Goal: Transaction & Acquisition: Purchase product/service

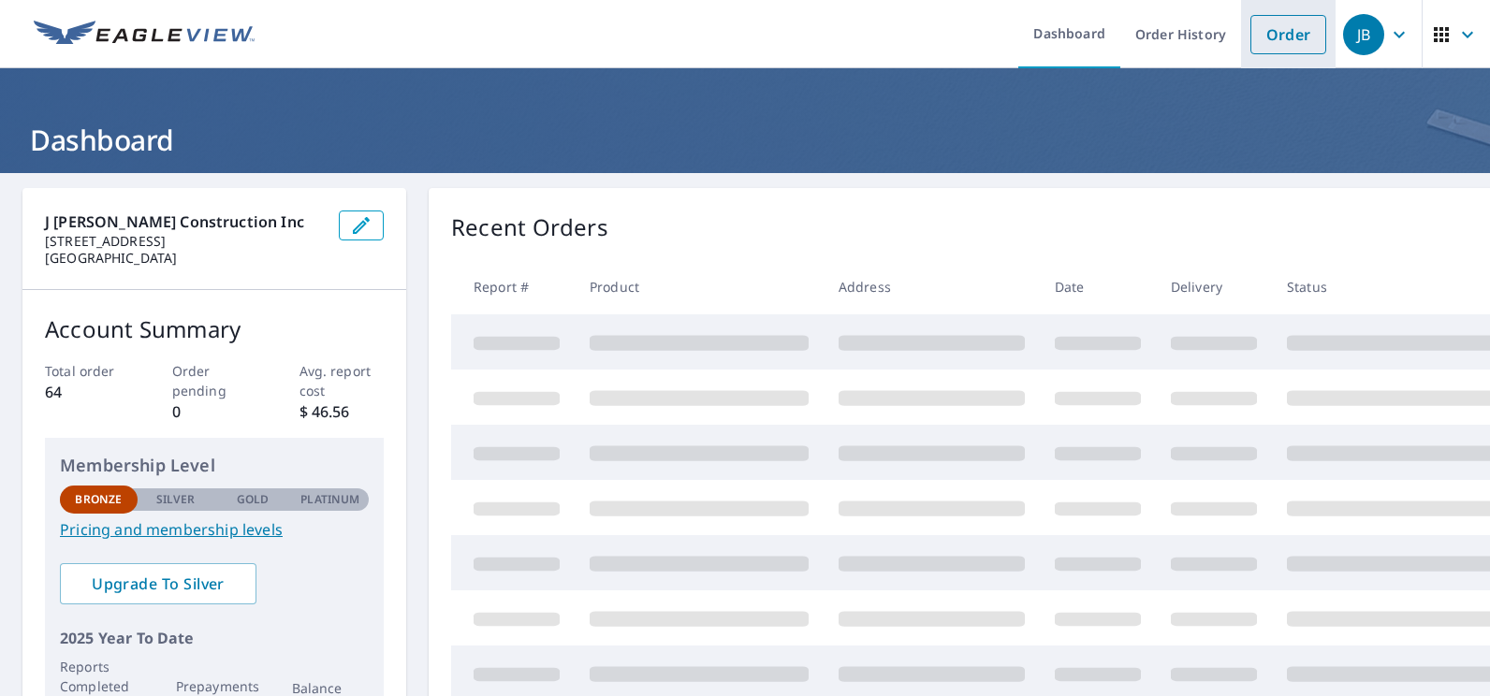
click at [1283, 32] on link "Order" at bounding box center [1288, 34] width 76 height 39
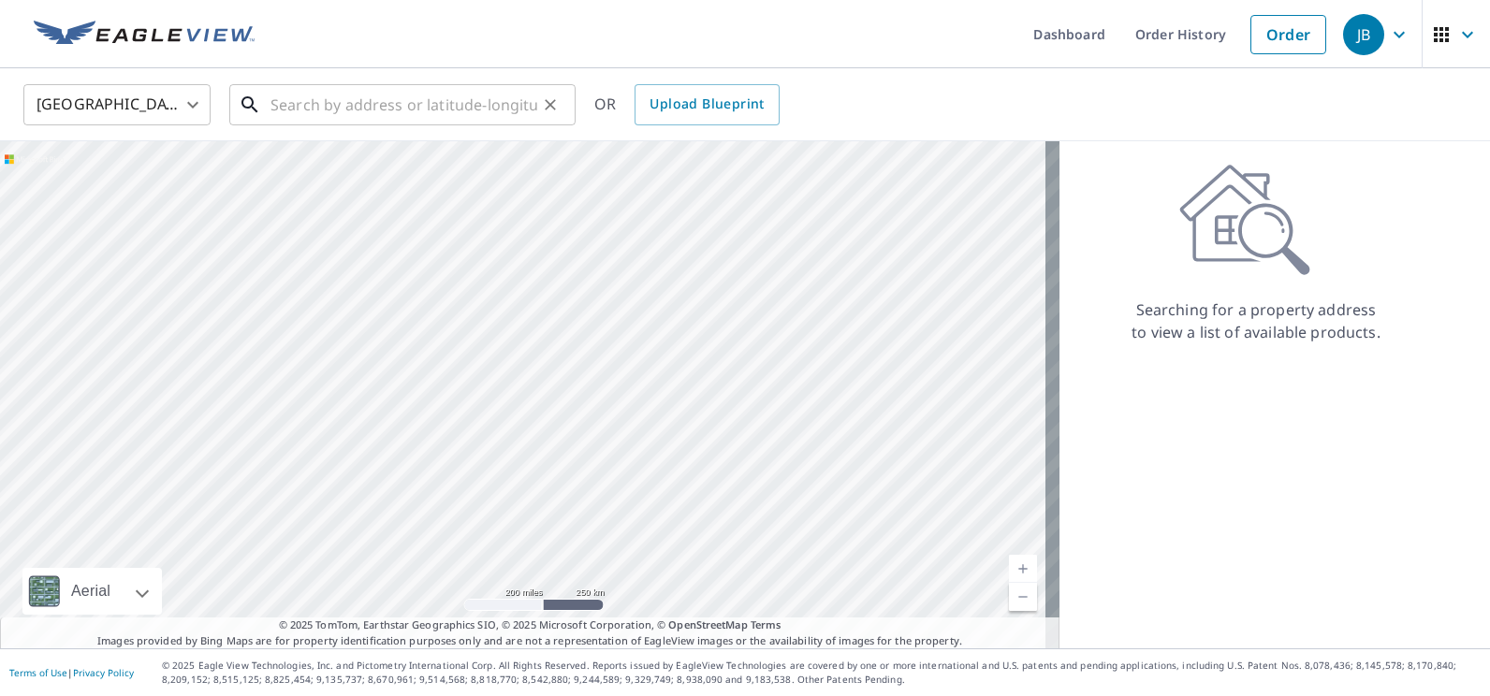
click at [416, 100] on input "text" at bounding box center [403, 105] width 267 height 52
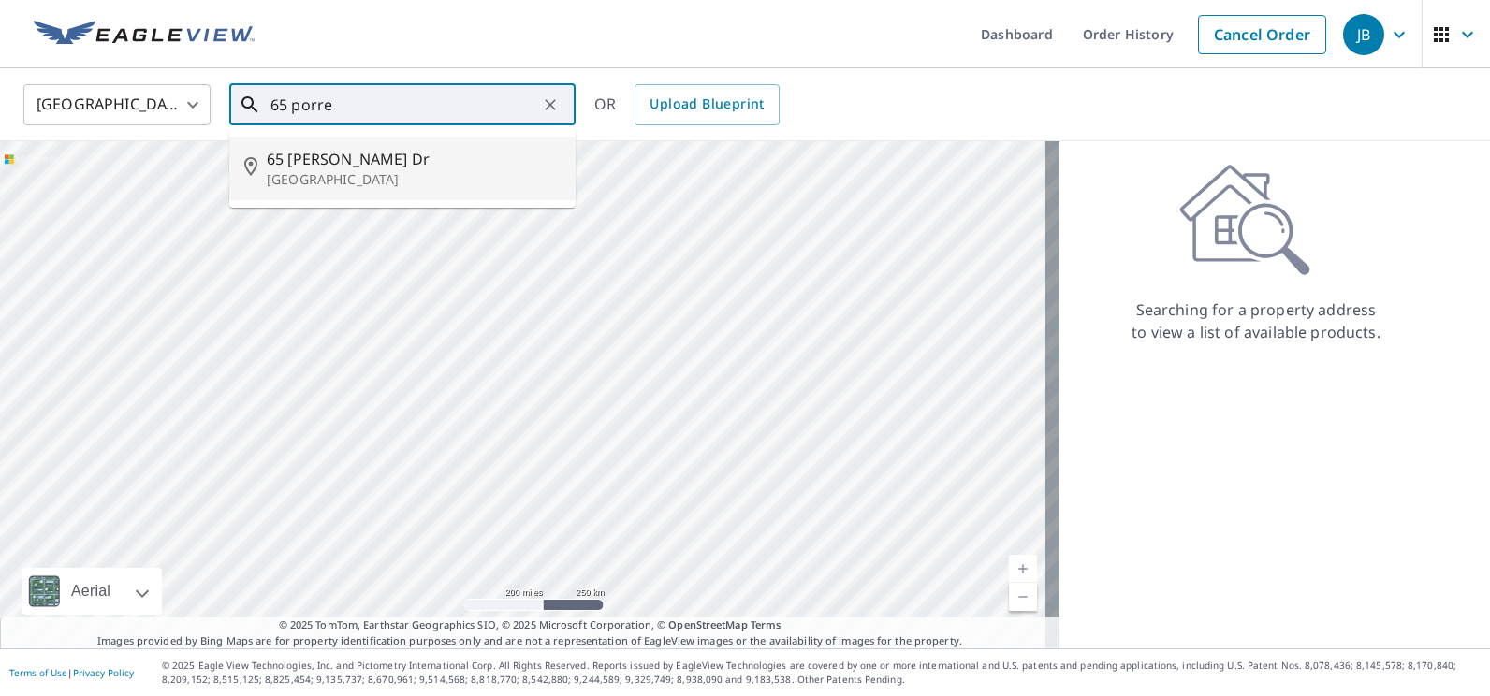
click at [300, 158] on span "65 [PERSON_NAME] Dr" at bounding box center [414, 159] width 294 height 22
type input "[STREET_ADDRESS][PERSON_NAME][PERSON_NAME]"
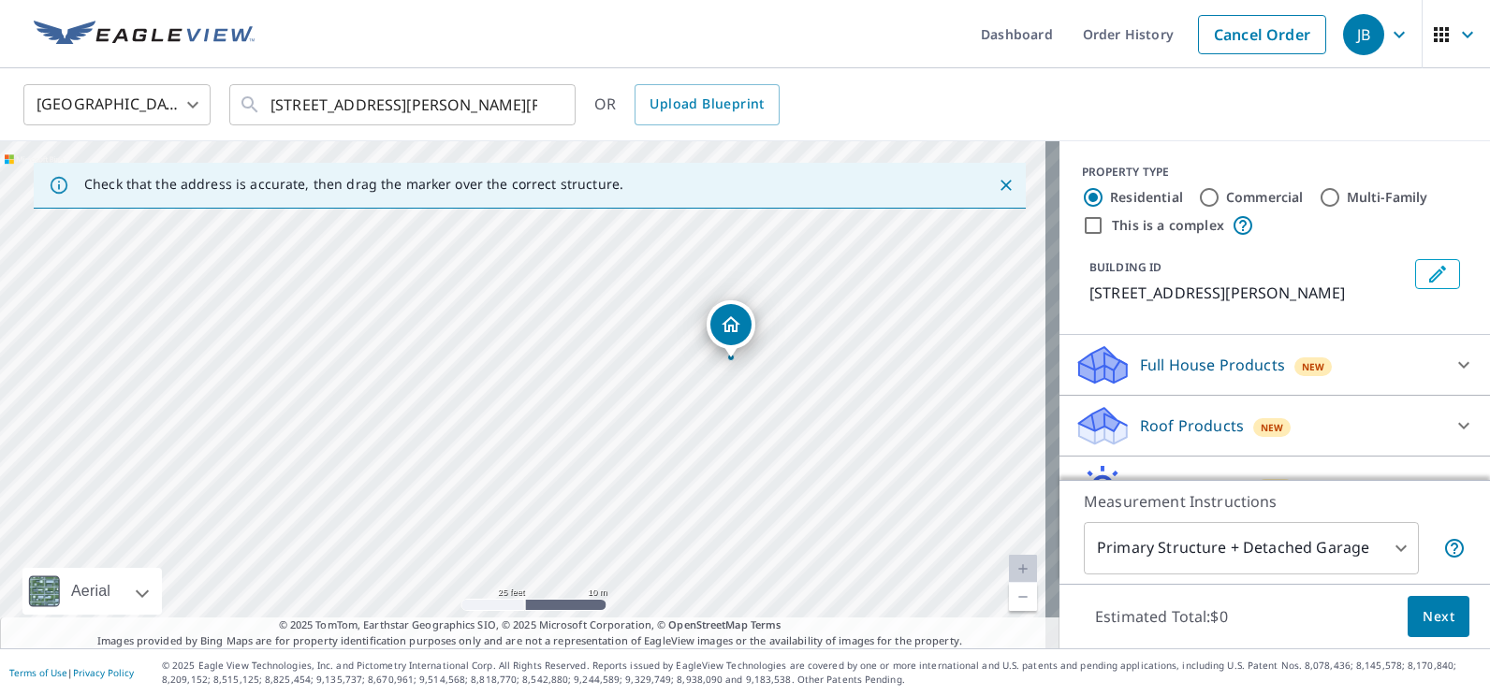
drag, startPoint x: 689, startPoint y: 239, endPoint x: 653, endPoint y: 435, distance: 199.7
click at [653, 435] on div "[STREET_ADDRESS][PERSON_NAME][PERSON_NAME]" at bounding box center [529, 394] width 1059 height 507
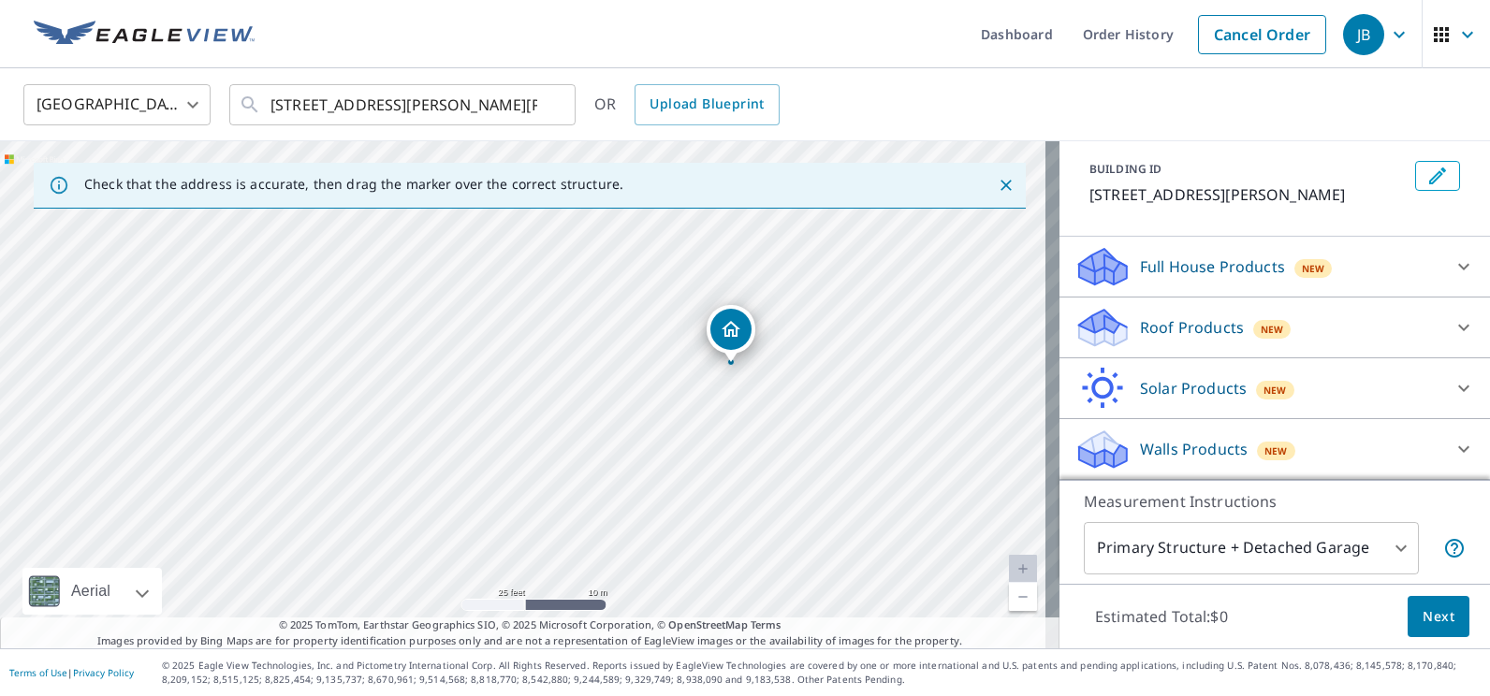
click at [1311, 331] on div "Roof Products New" at bounding box center [1257, 328] width 367 height 44
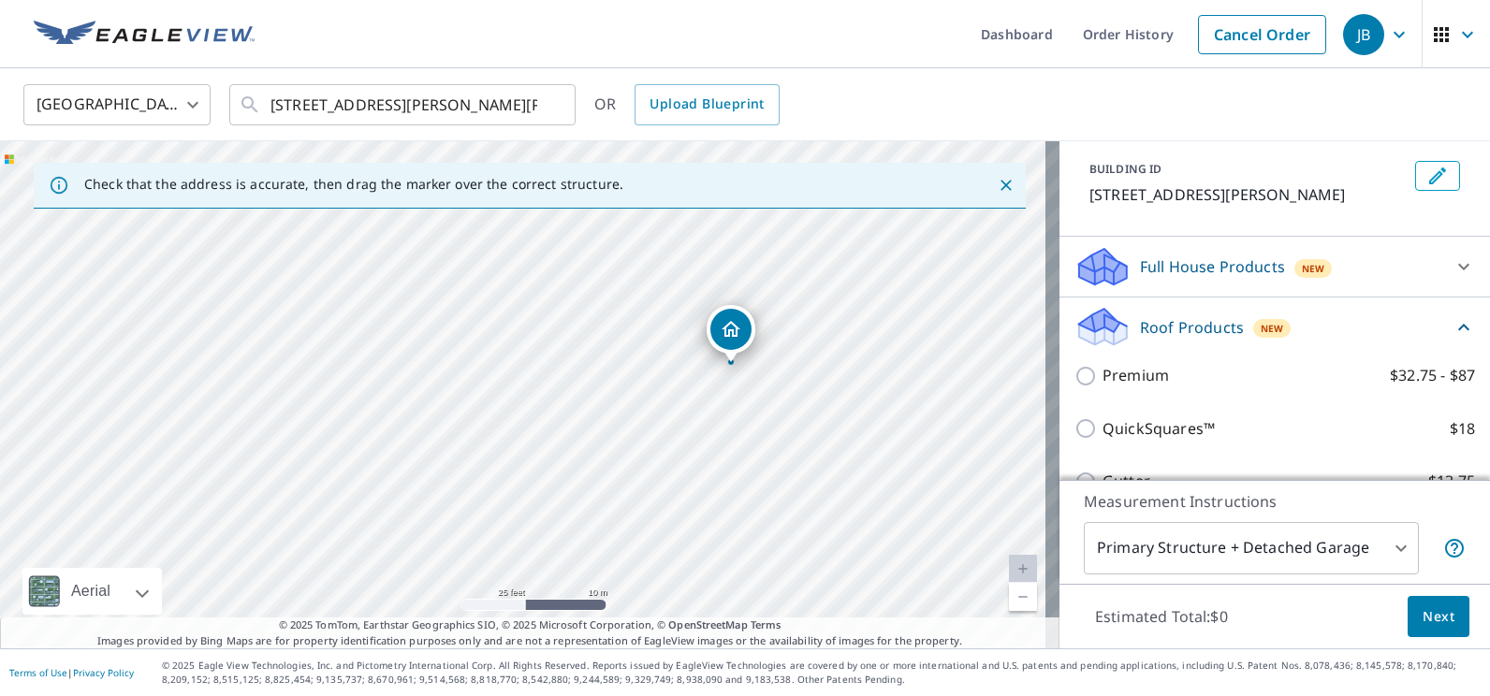
scroll to position [192, 0]
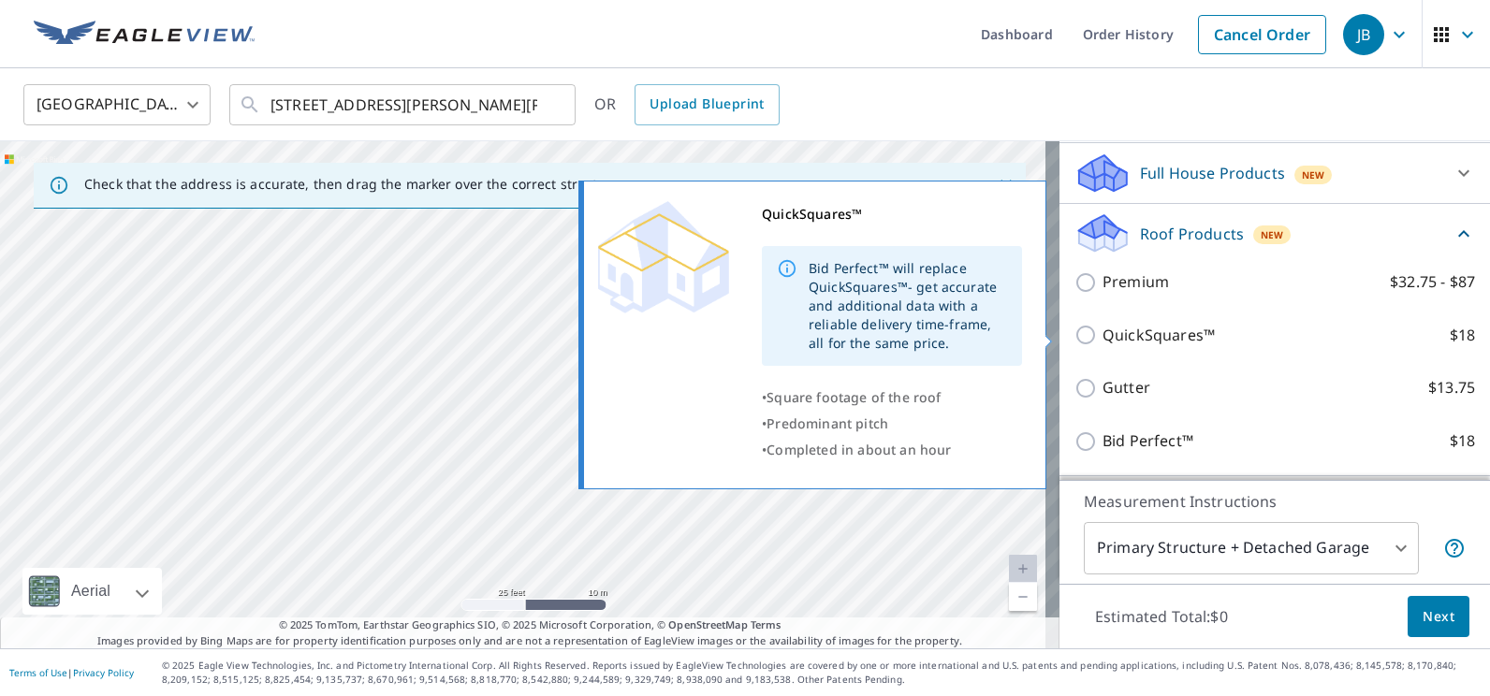
click at [1074, 337] on input "QuickSquares™ $18" at bounding box center [1088, 335] width 28 height 22
checkbox input "true"
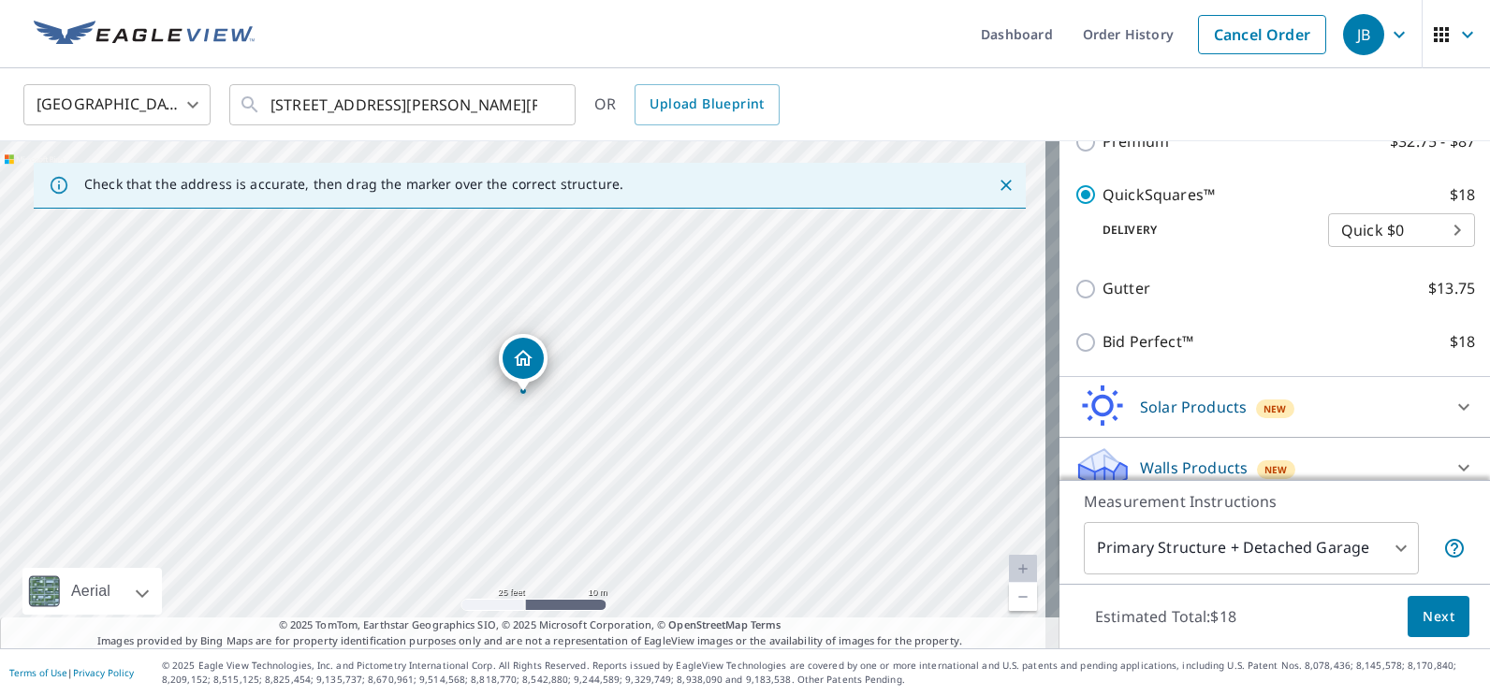
scroll to position [380, 0]
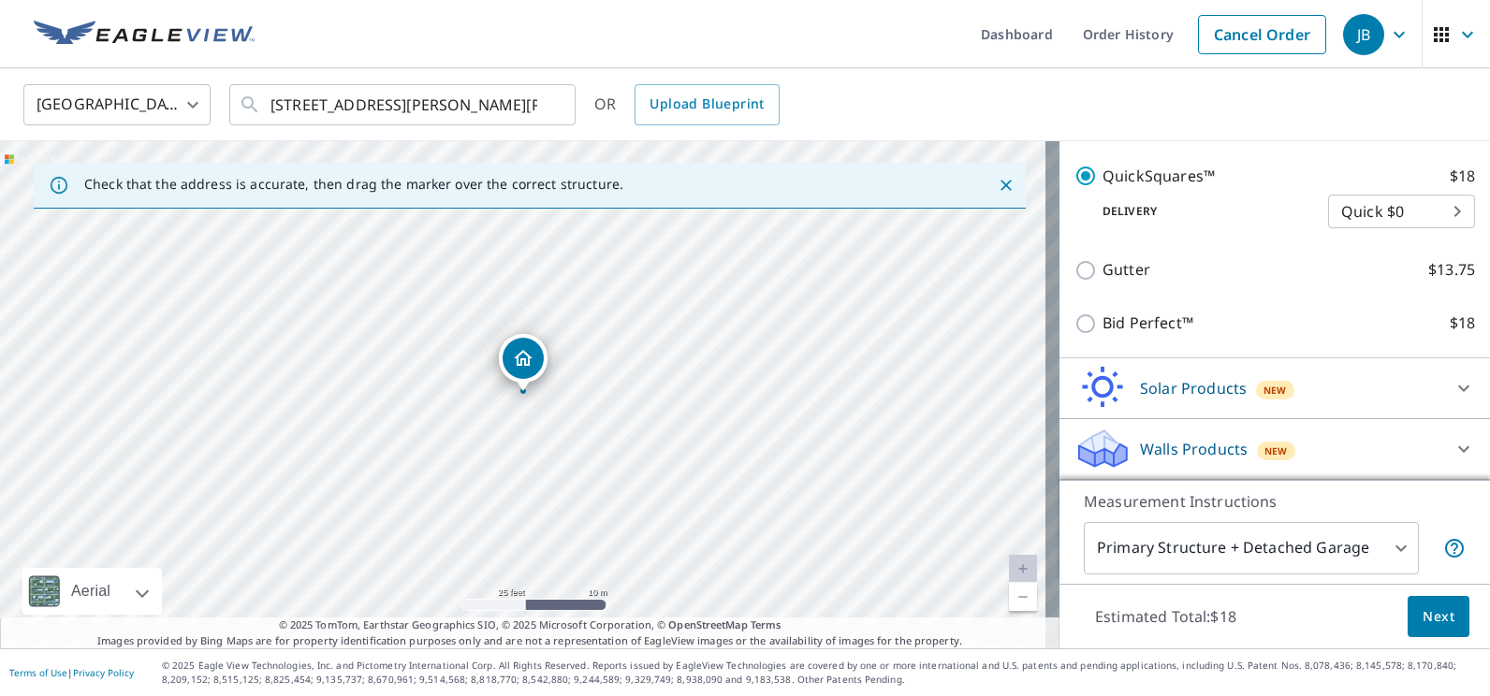
click at [1423, 620] on span "Next" at bounding box center [1439, 617] width 32 height 23
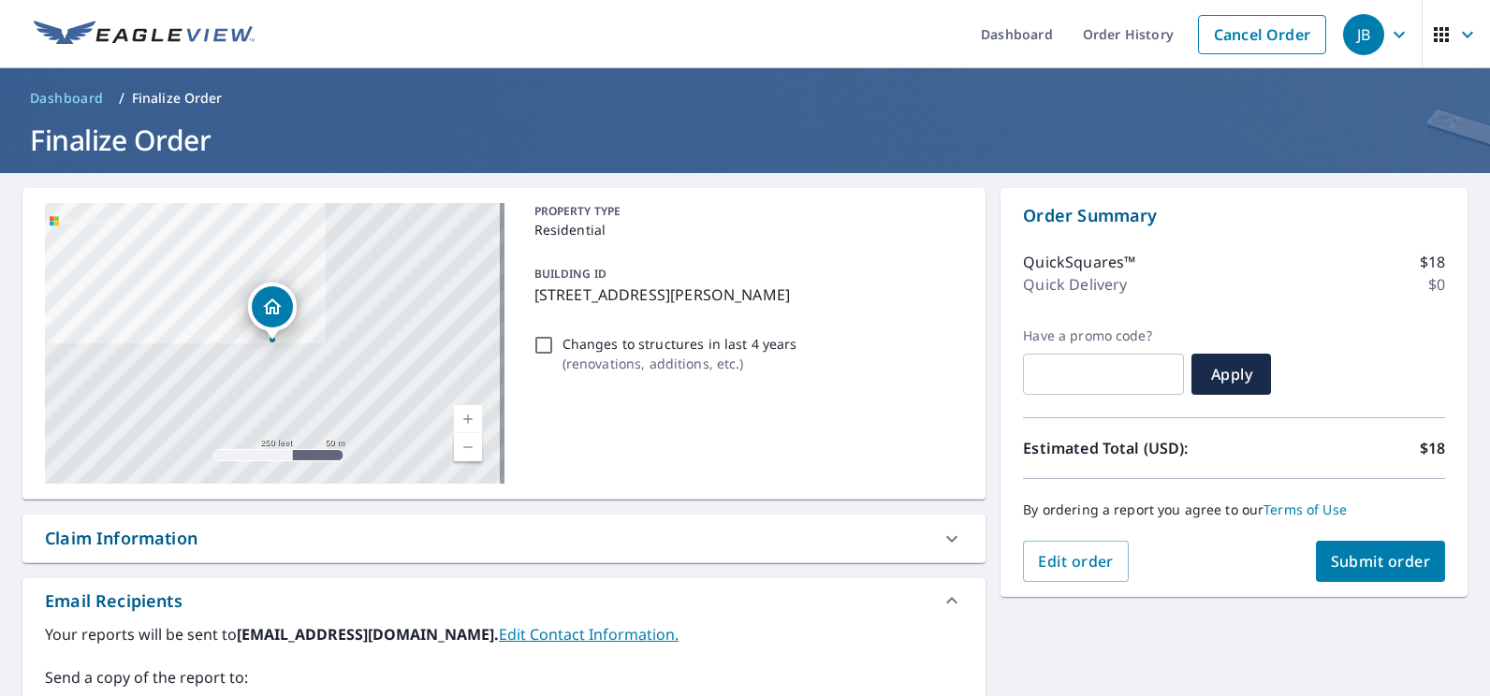
click at [540, 359] on div "Changes to structures in last 4 years ( renovations, additions, etc. )" at bounding box center [745, 353] width 437 height 51
click at [540, 349] on input "Changes to structures in last 4 years ( renovations, additions, etc. )" at bounding box center [544, 345] width 22 height 22
checkbox input "true"
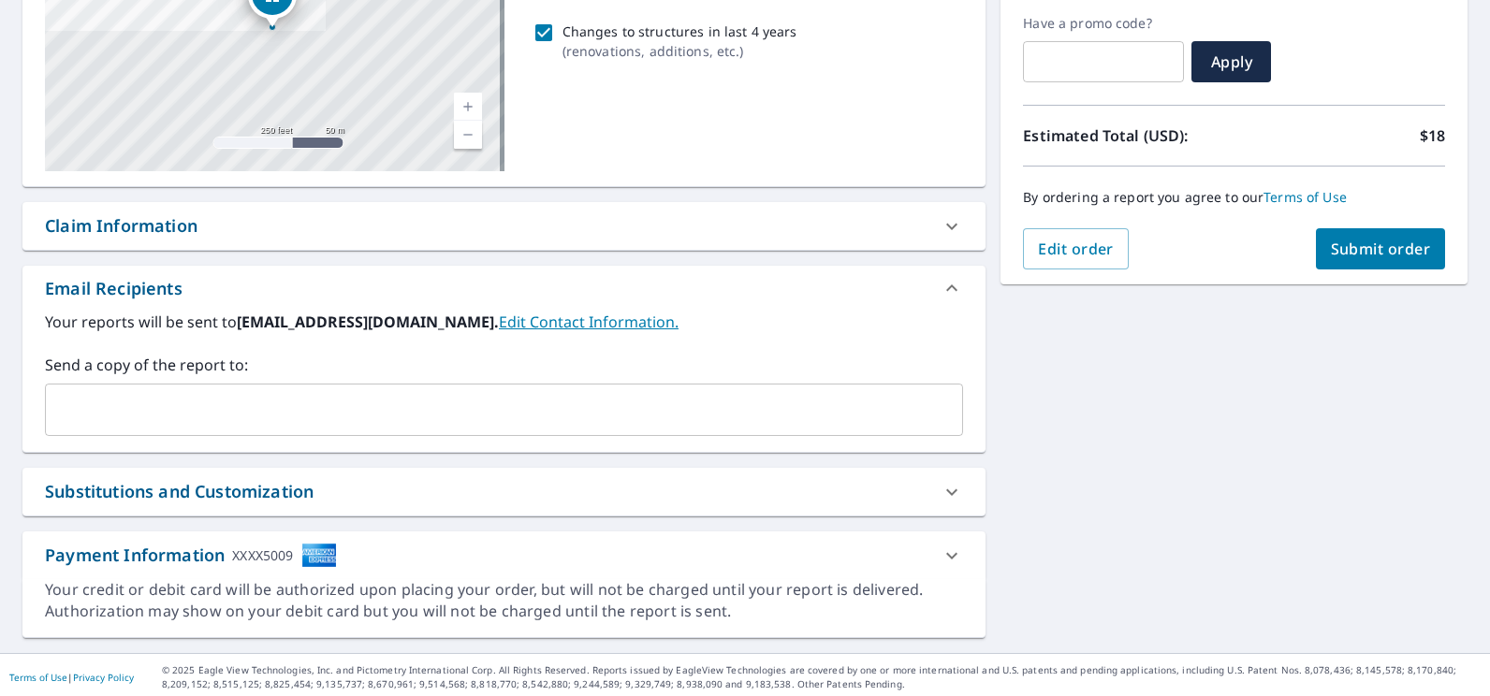
scroll to position [317, 0]
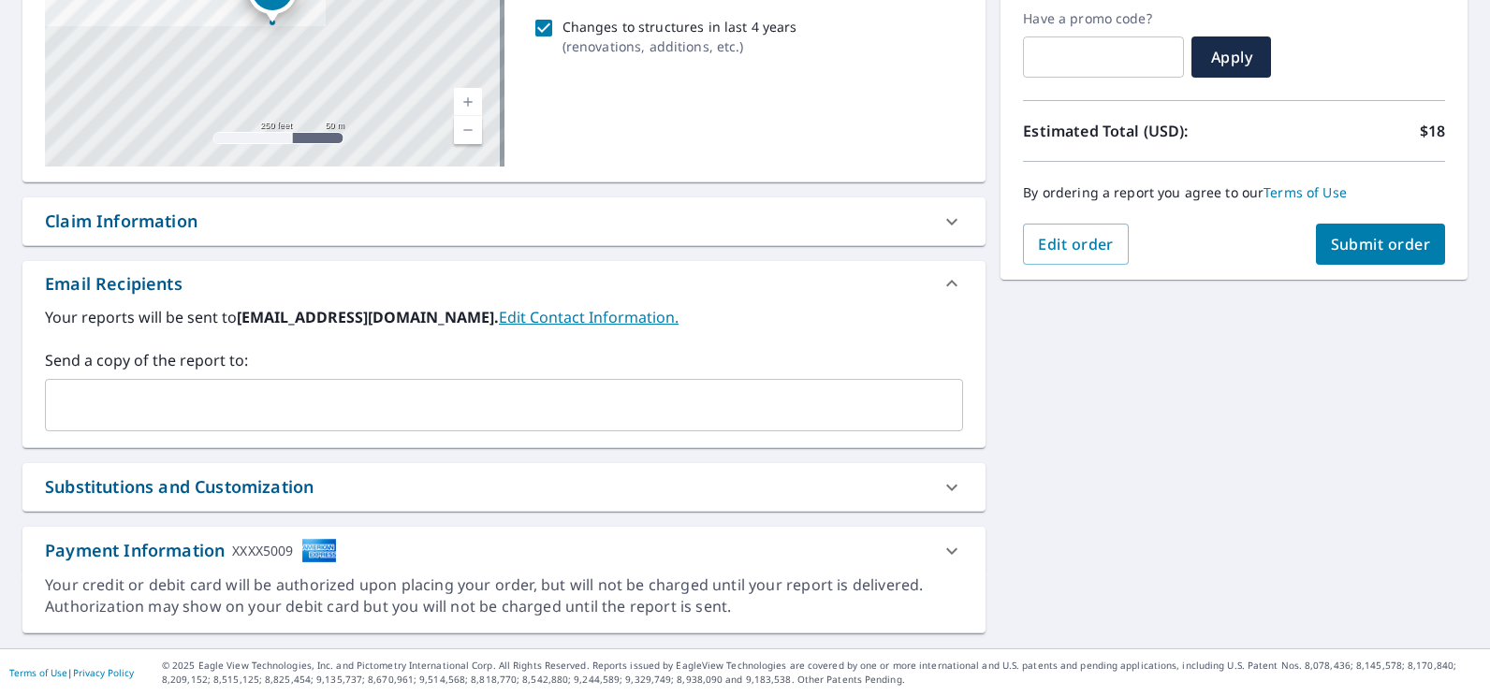
click at [950, 474] on div at bounding box center [951, 487] width 45 height 45
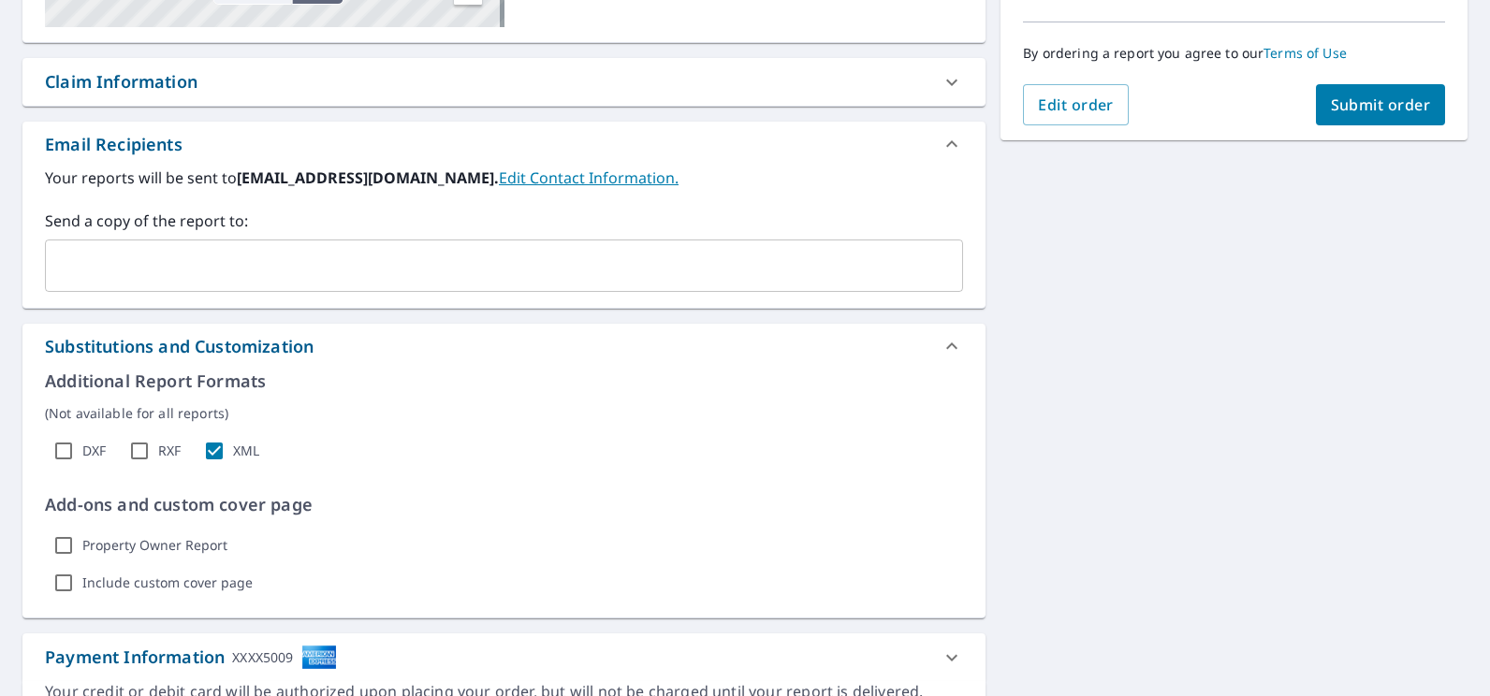
scroll to position [504, 0]
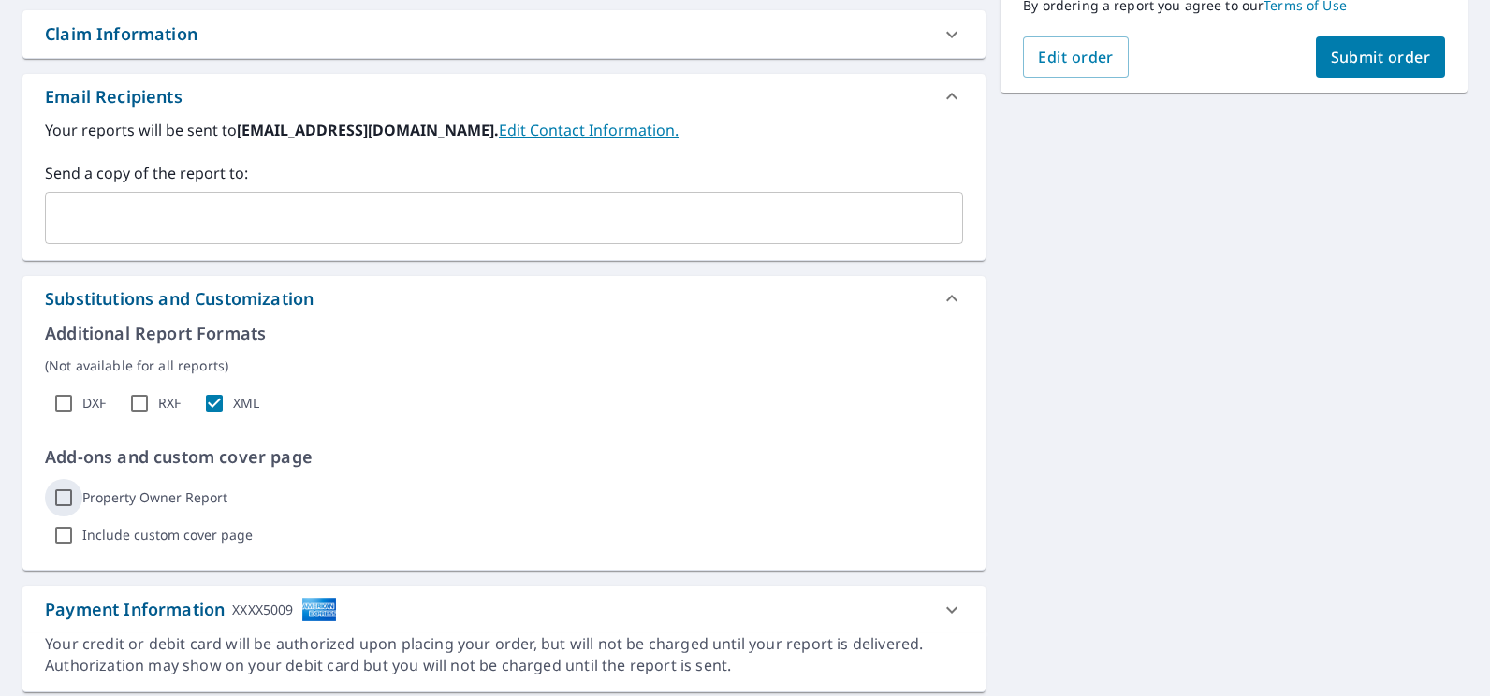
click at [52, 489] on input "Property Owner Report" at bounding box center [63, 497] width 37 height 37
click at [71, 493] on input "Property Owner Report" at bounding box center [63, 497] width 37 height 37
checkbox input "false"
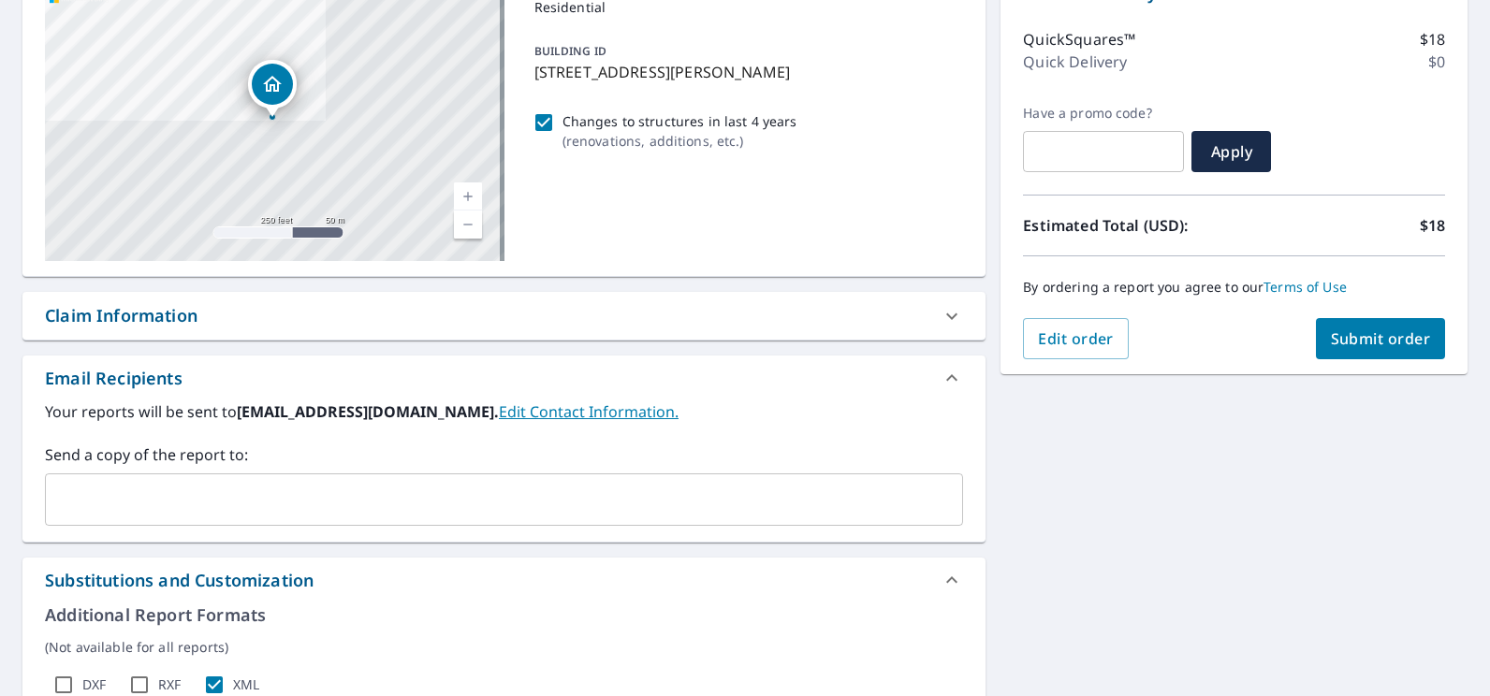
scroll to position [2, 0]
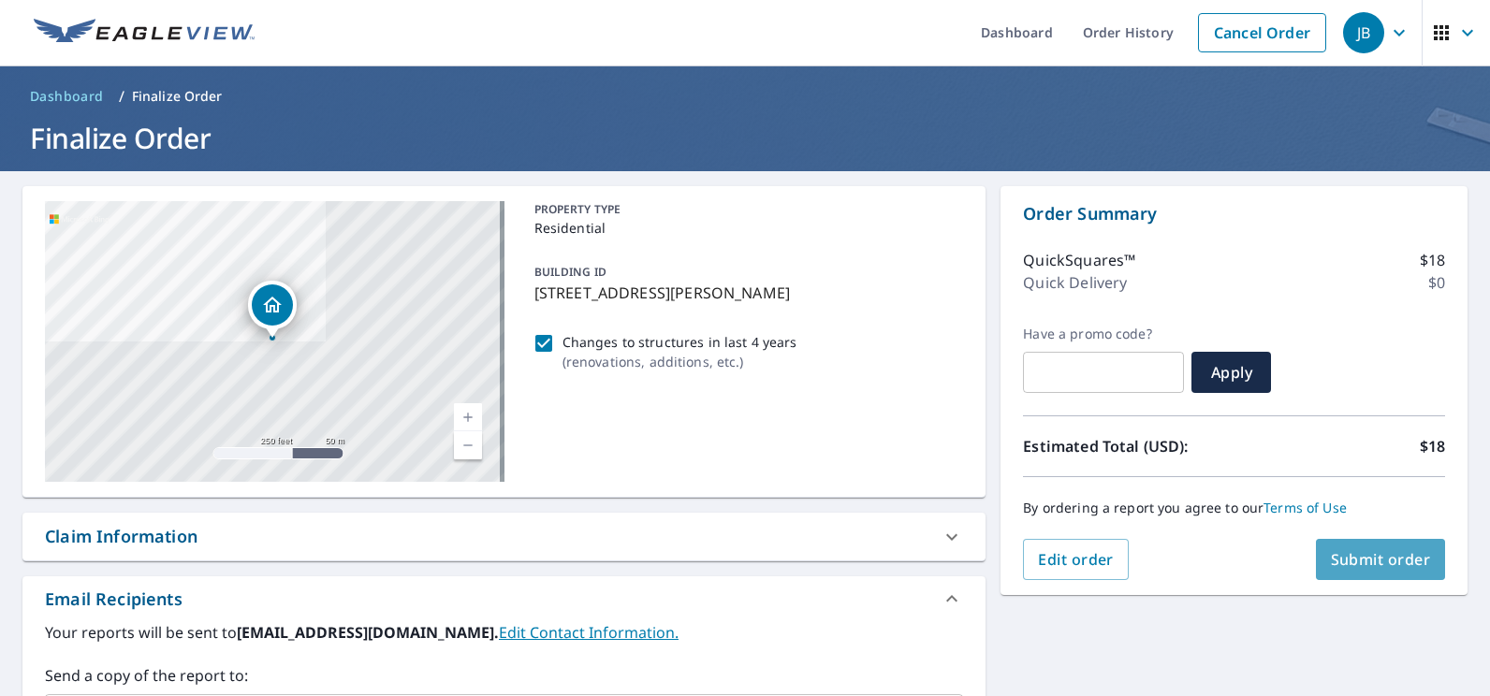
click at [1378, 559] on span "Submit order" at bounding box center [1381, 559] width 100 height 21
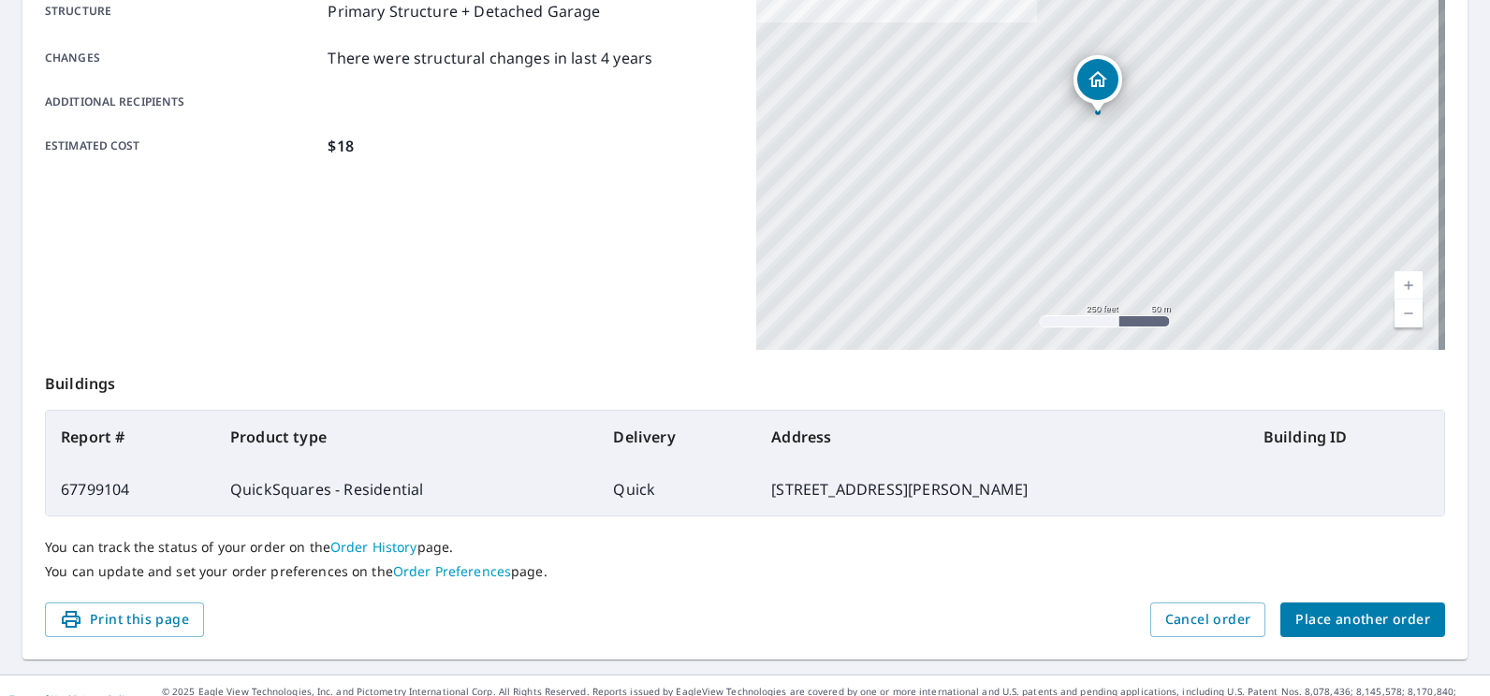
scroll to position [405, 0]
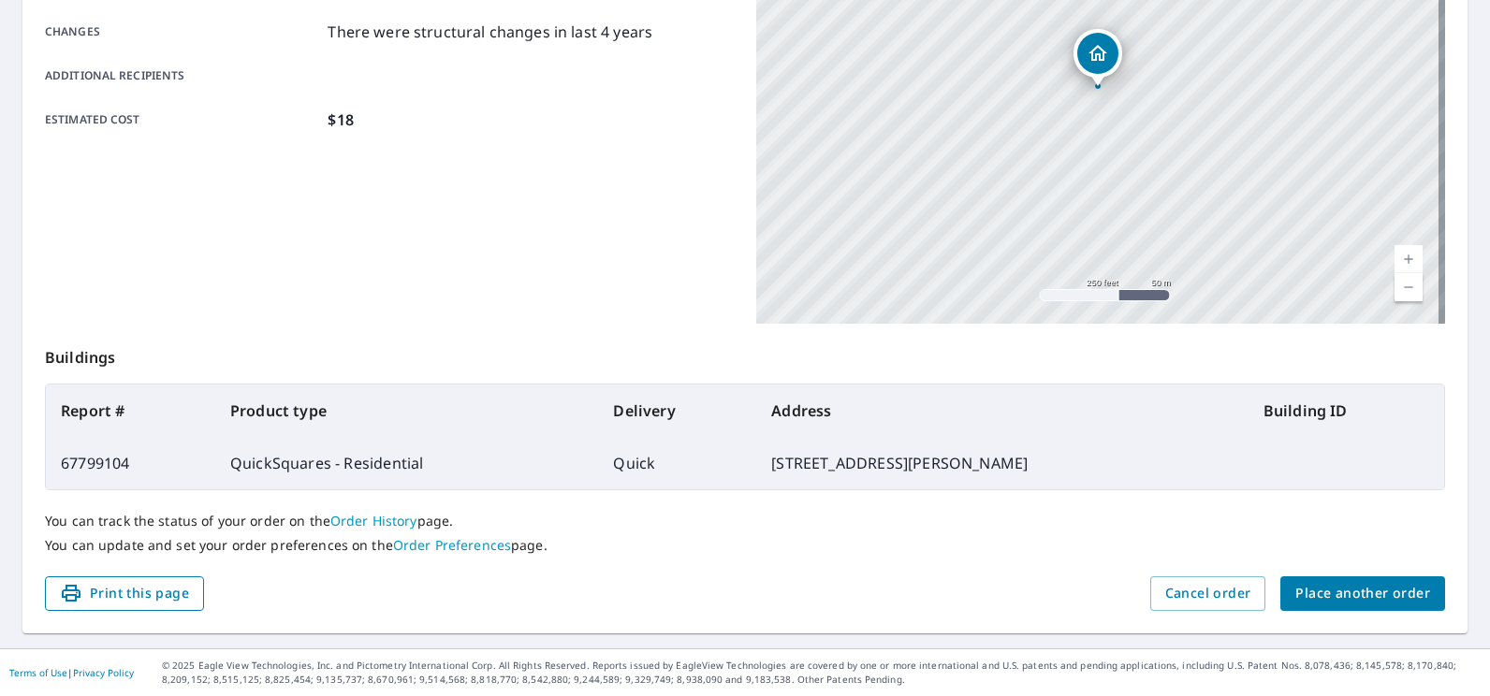
click at [181, 595] on span "Print this page" at bounding box center [124, 593] width 129 height 23
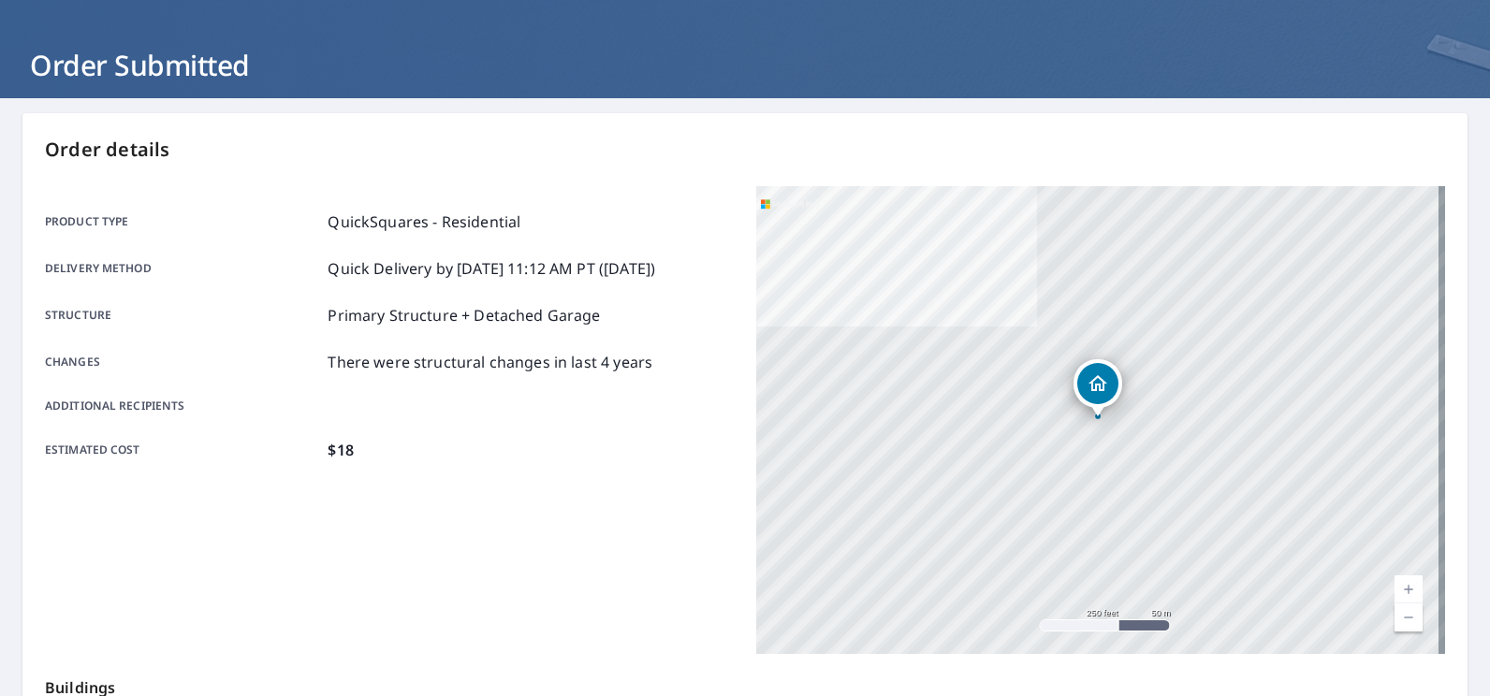
scroll to position [0, 0]
